Goal: Information Seeking & Learning: Learn about a topic

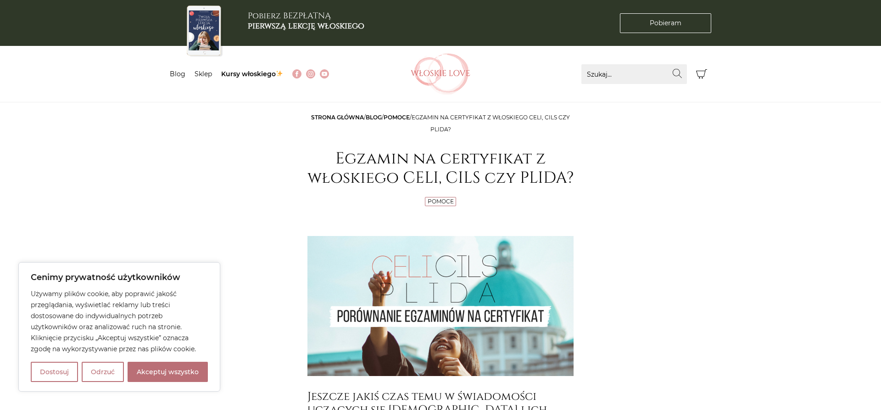
click at [159, 377] on button "Akceptuj wszystko" at bounding box center [168, 372] width 80 height 20
checkbox input "true"
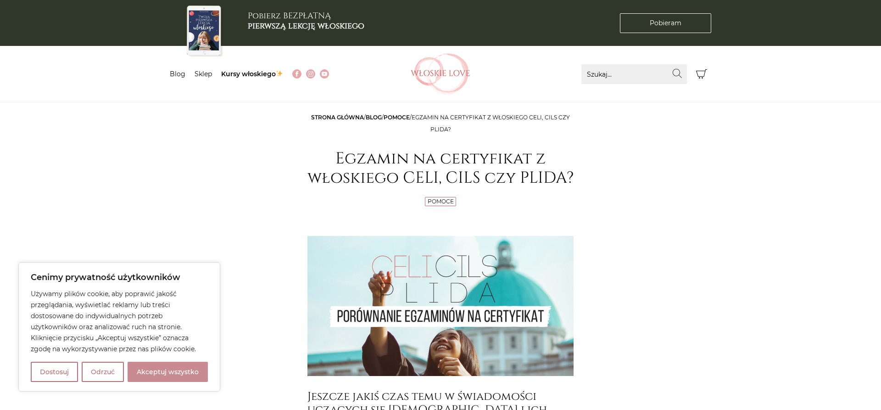
checkbox input "true"
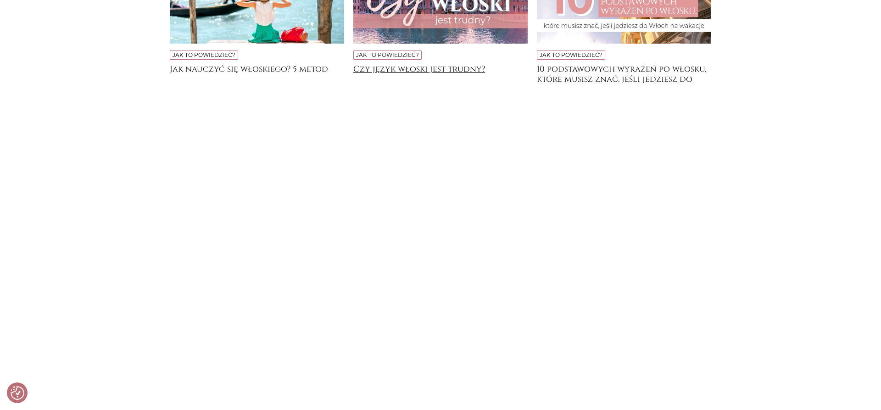
scroll to position [2714, 0]
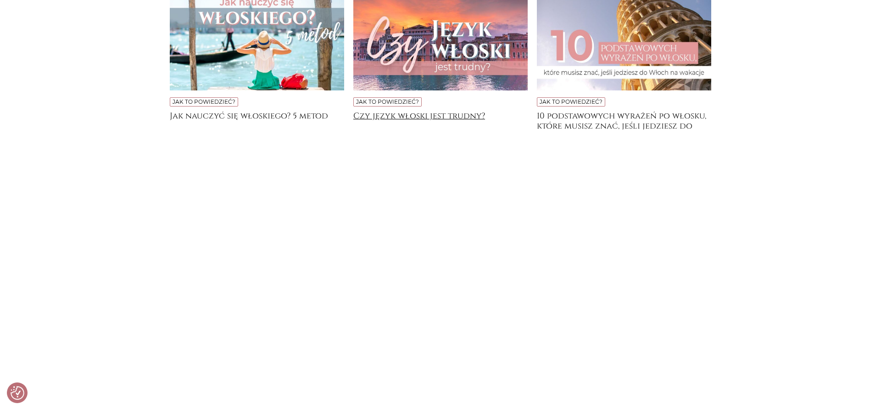
click at [424, 111] on h4 "Czy język włoski jest trudny?" at bounding box center [440, 120] width 174 height 18
click at [399, 111] on h4 "Czy język włoski jest trudny?" at bounding box center [440, 120] width 174 height 18
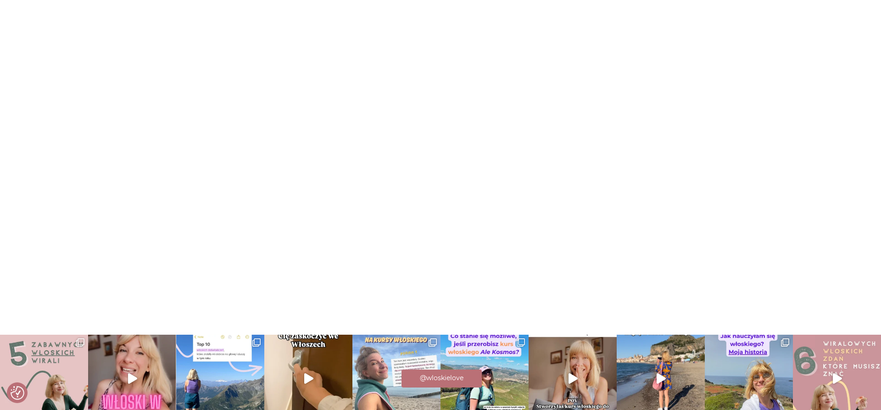
scroll to position [2948, 0]
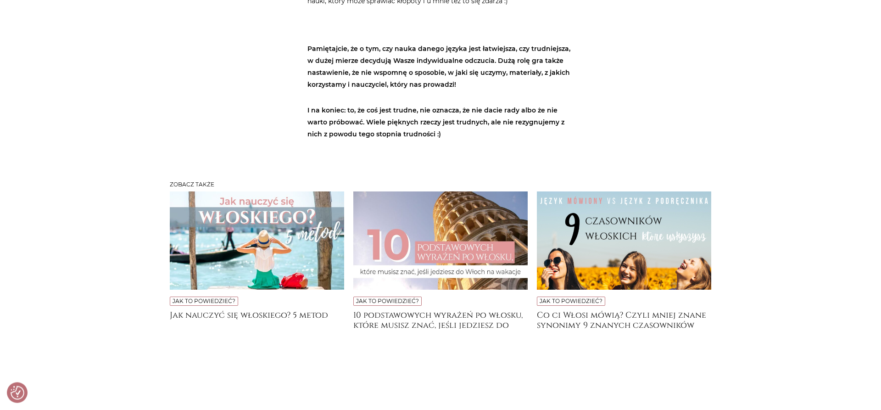
scroll to position [3089, 0]
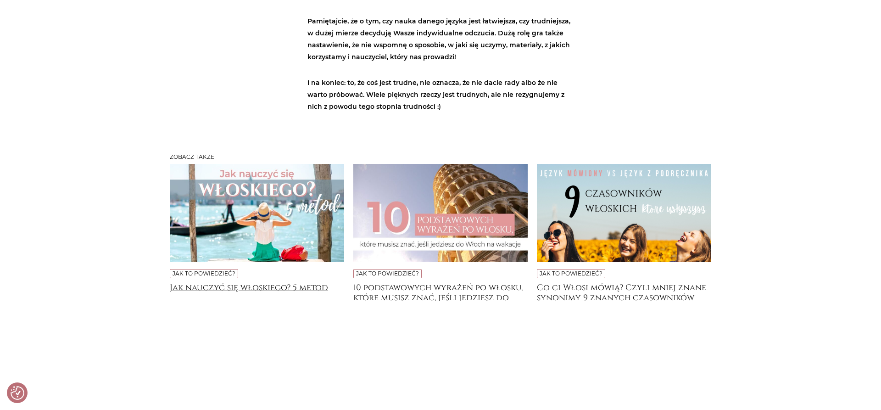
click at [272, 283] on h4 "Jak nauczyć się włoskiego? 5 metod" at bounding box center [257, 292] width 174 height 18
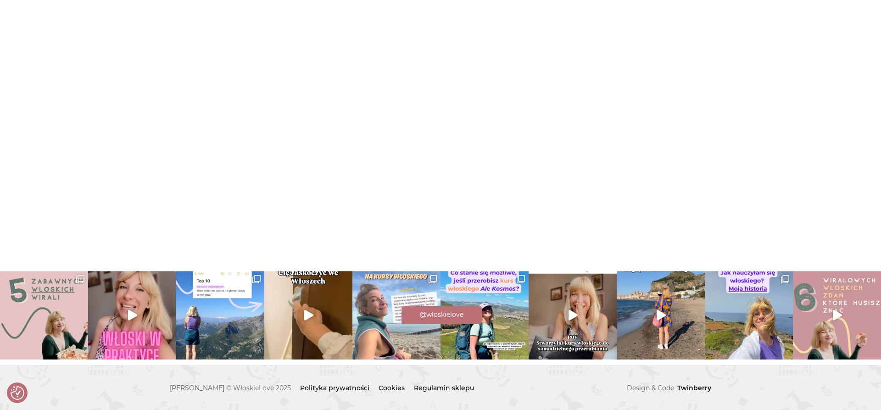
scroll to position [2771, 0]
